Goal: Information Seeking & Learning: Find specific fact

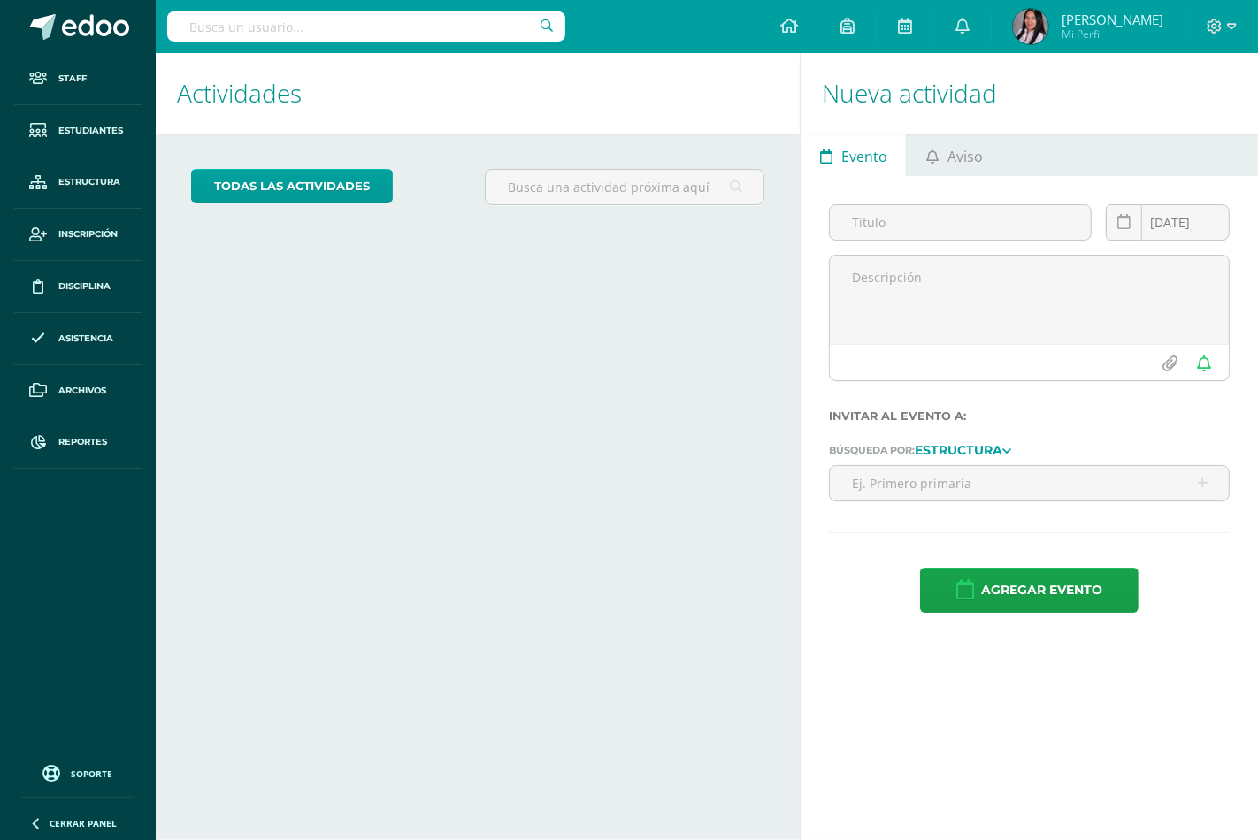
click at [245, 19] on input "text" at bounding box center [366, 26] width 398 height 30
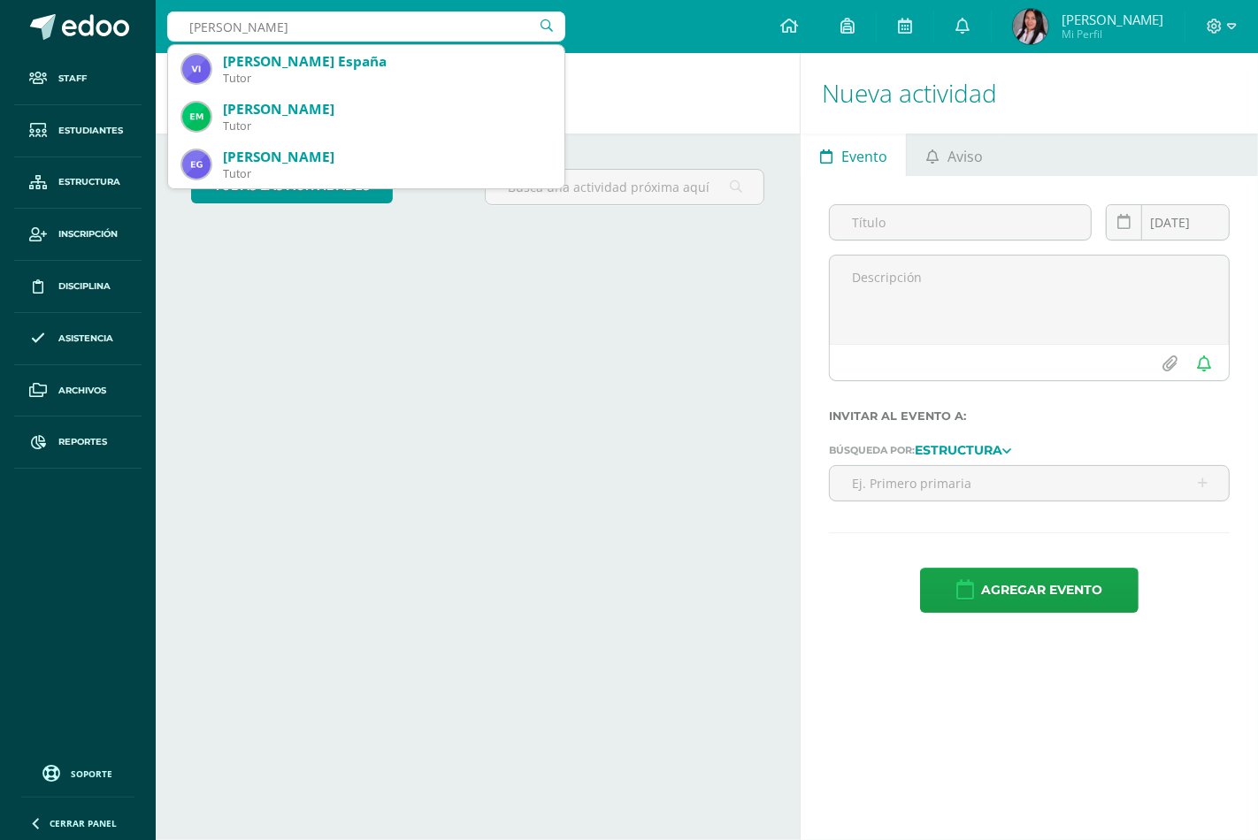
click at [244, 31] on input "[PERSON_NAME]" at bounding box center [366, 26] width 398 height 30
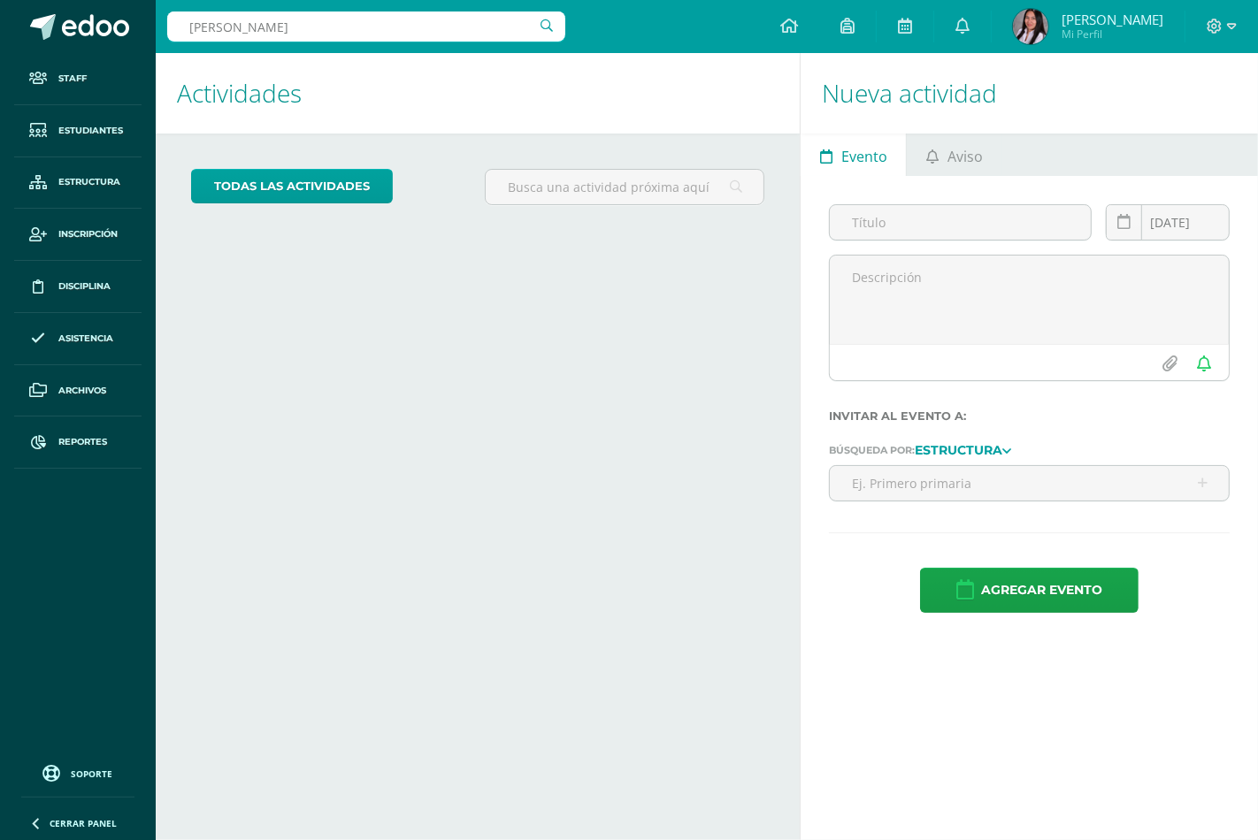
type input "[PERSON_NAME]"
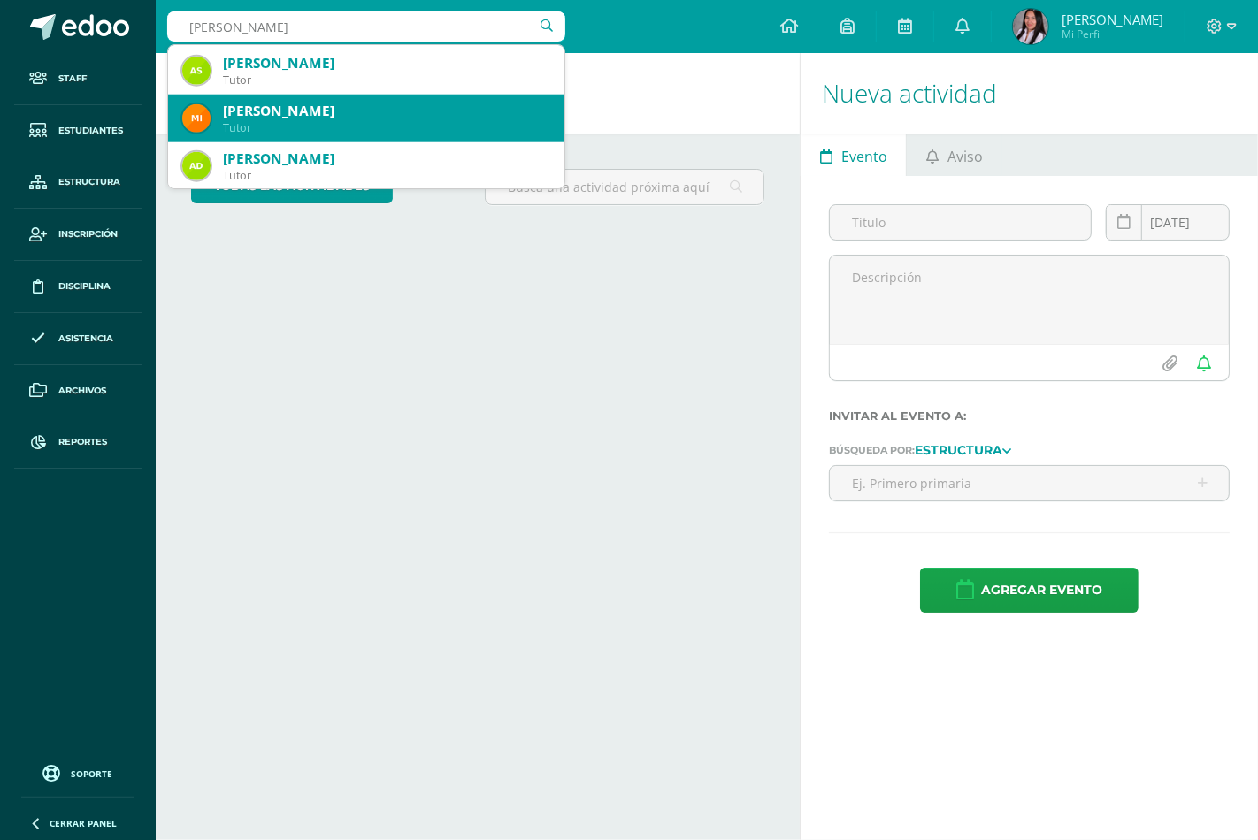
scroll to position [1572, 0]
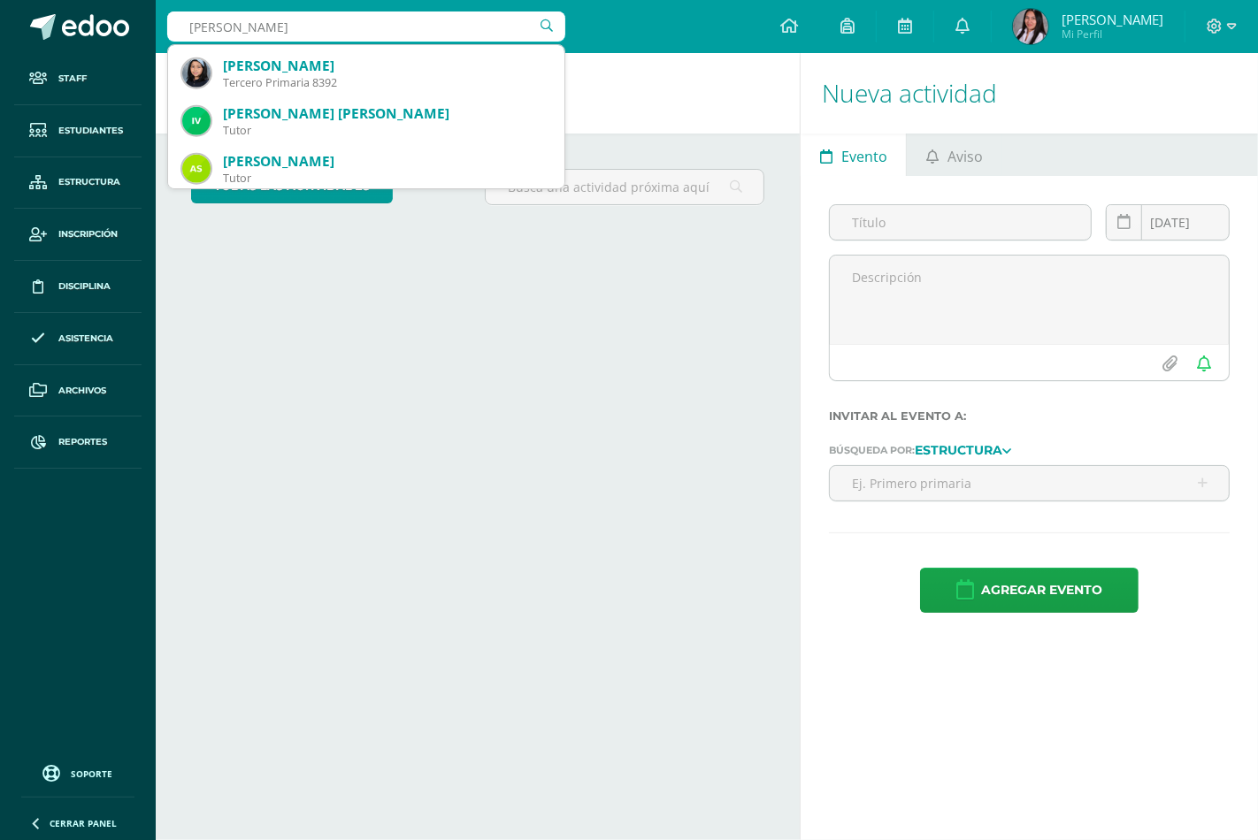
click at [248, 27] on input "[PERSON_NAME]" at bounding box center [366, 26] width 398 height 30
click at [246, 28] on input "[PERSON_NAME]" at bounding box center [366, 26] width 398 height 30
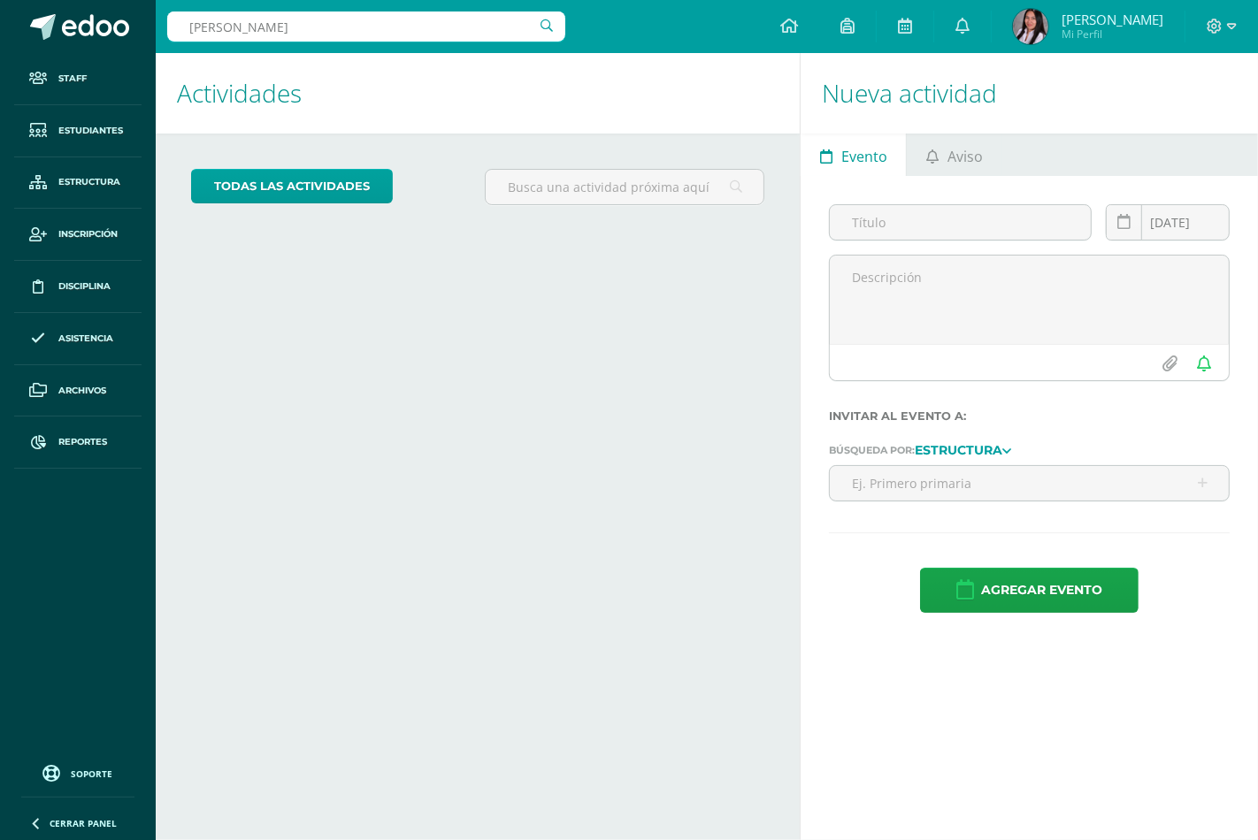
type input "[PERSON_NAME]"
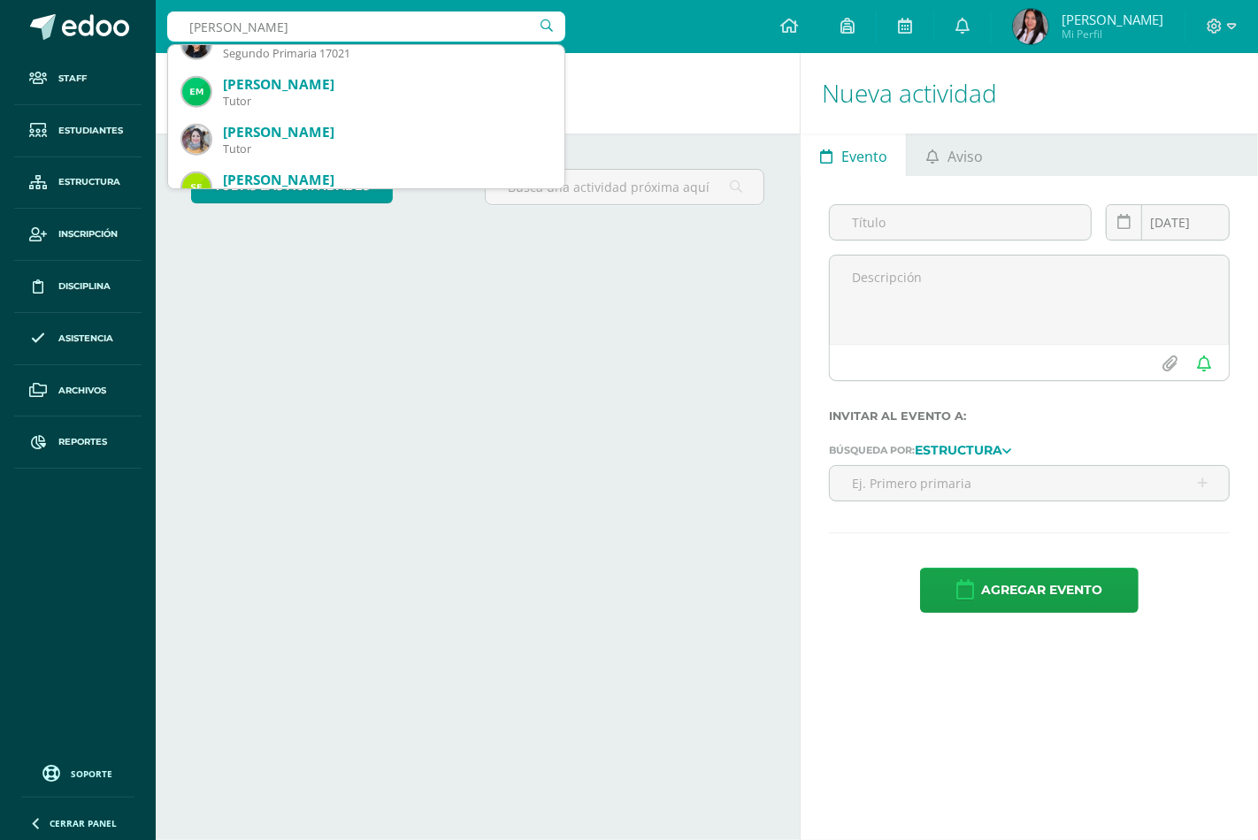
scroll to position [1376, 0]
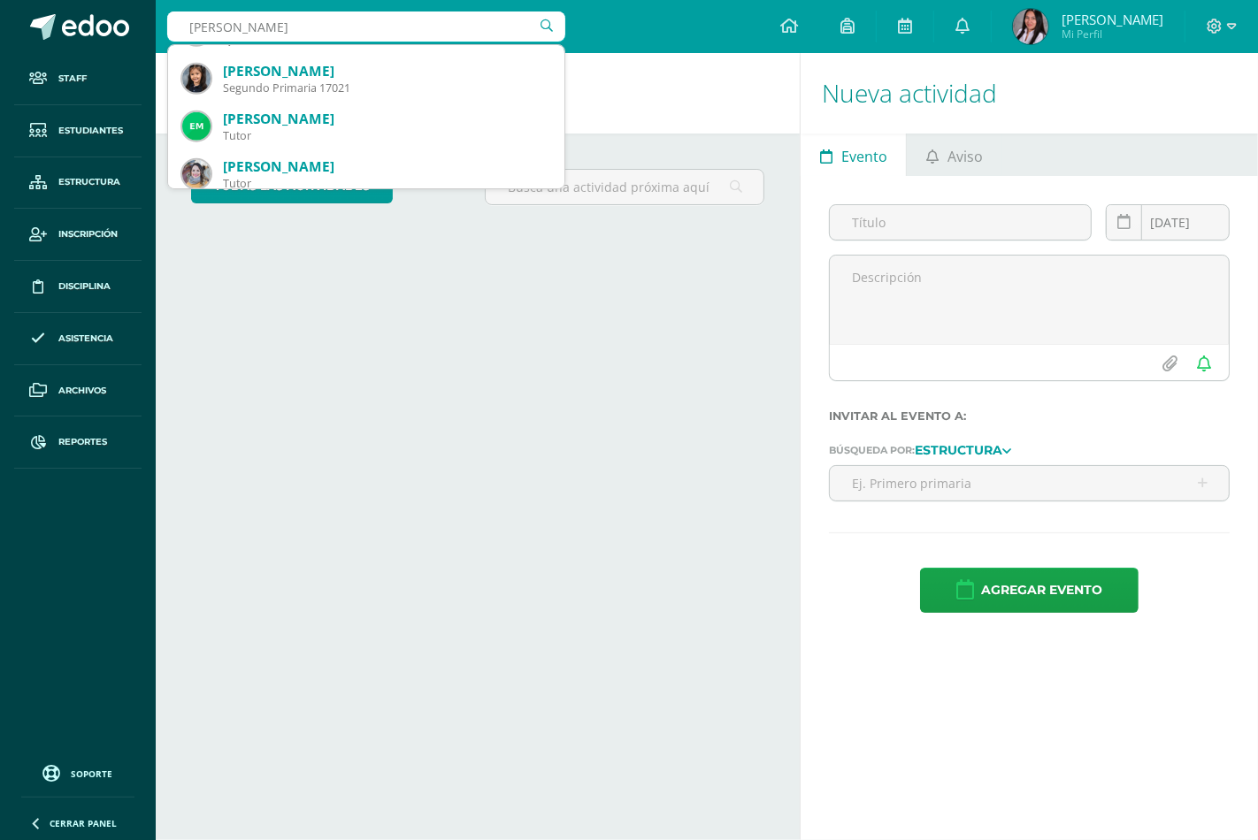
click at [180, 19] on input "[PERSON_NAME]" at bounding box center [366, 26] width 398 height 30
